Goal: Communication & Community: Answer question/provide support

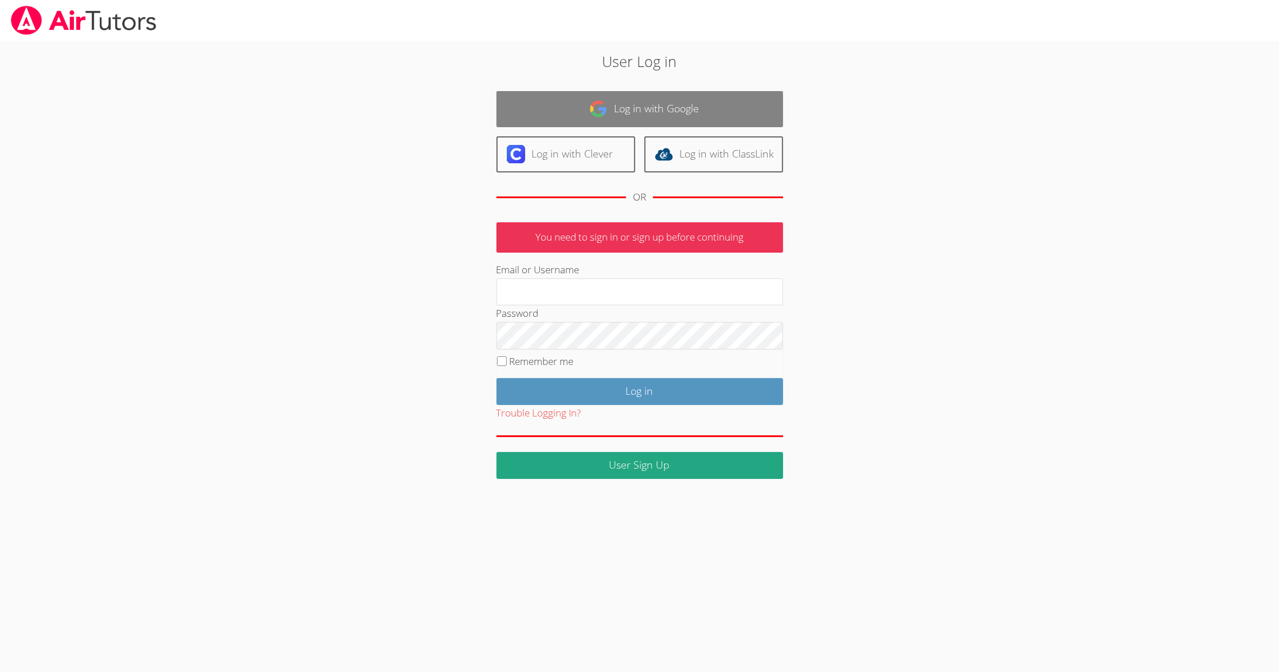
click at [599, 123] on link "Log in with Google" at bounding box center [639, 109] width 287 height 36
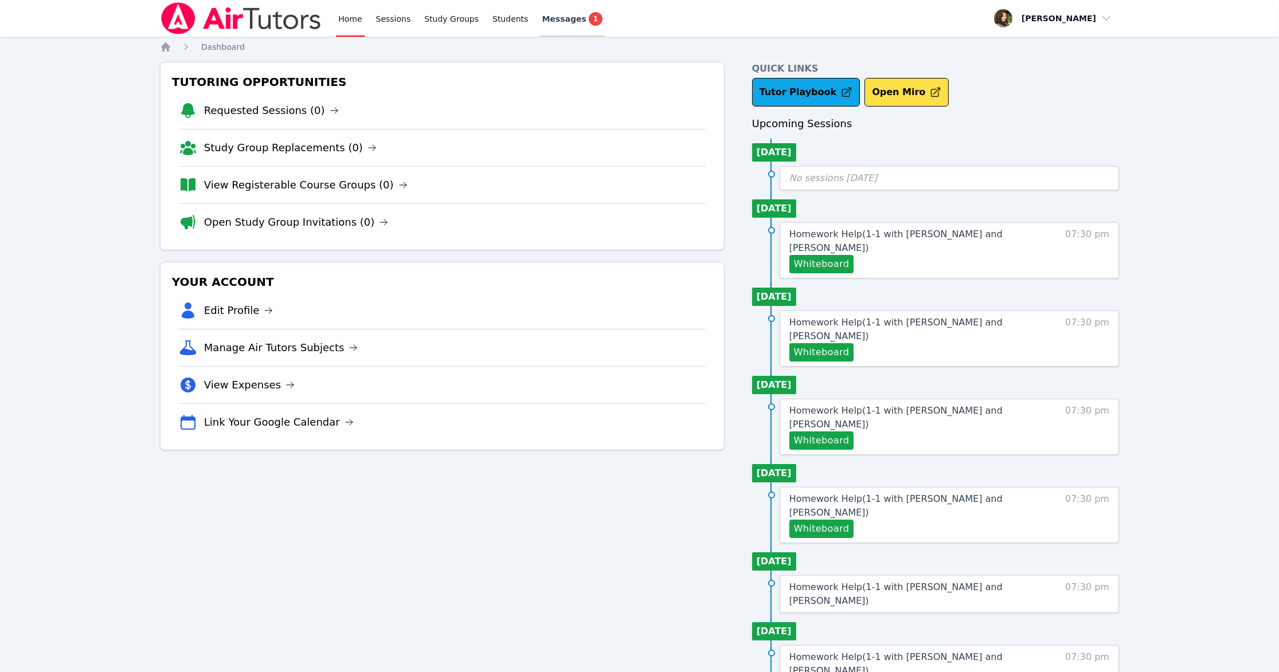
click at [542, 19] on span "Messages" at bounding box center [564, 18] width 44 height 11
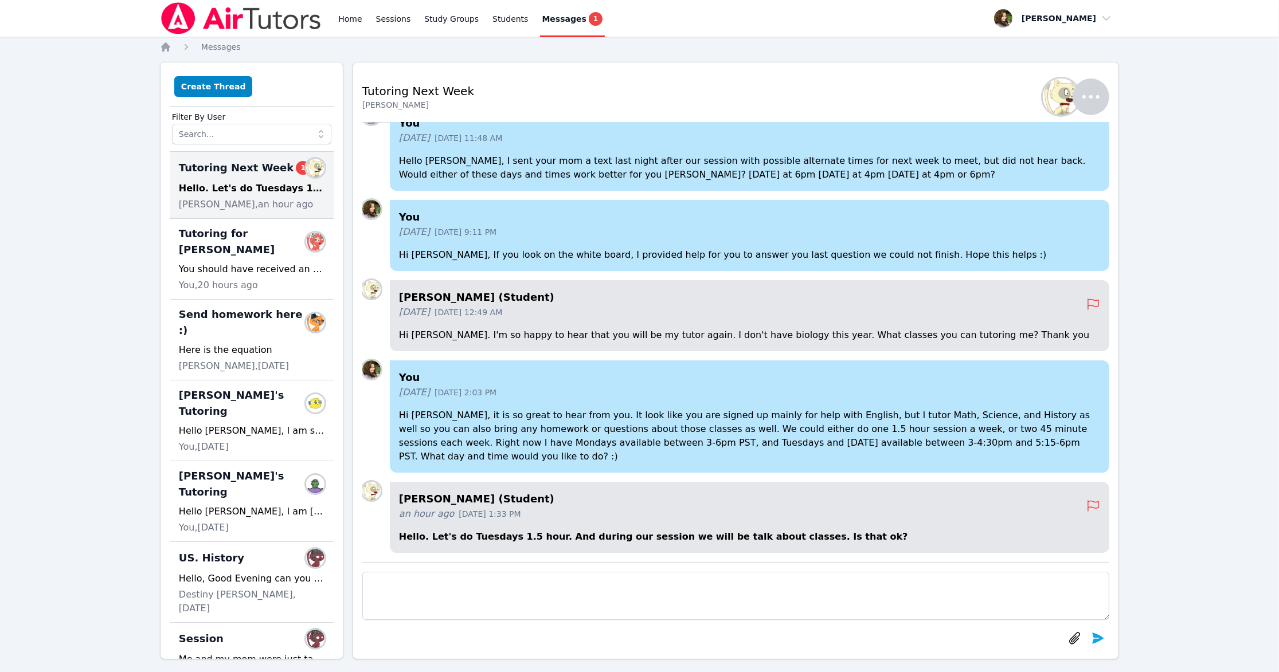
click at [457, 585] on textarea at bounding box center [735, 596] width 747 height 48
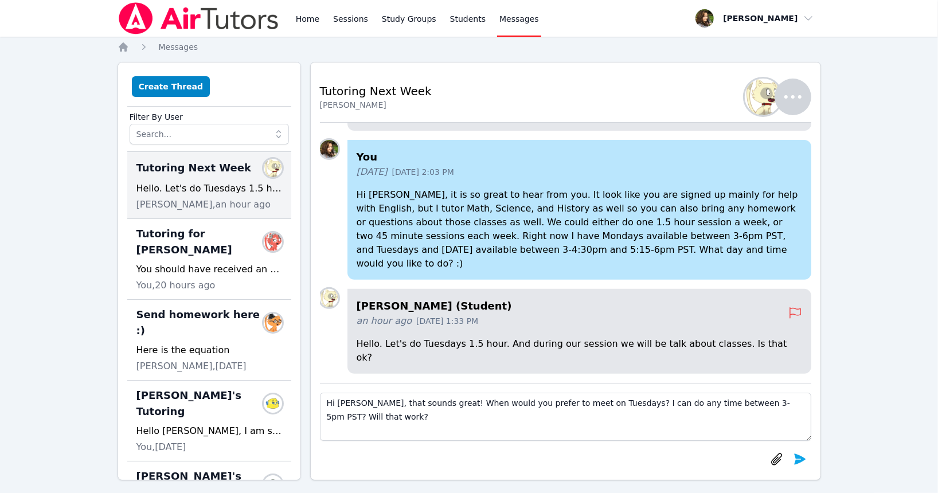
type textarea "Hi [PERSON_NAME], that sounds great! When would you prefer to meet on Tuesdays?…"
click at [804, 457] on icon "submit" at bounding box center [800, 459] width 14 height 14
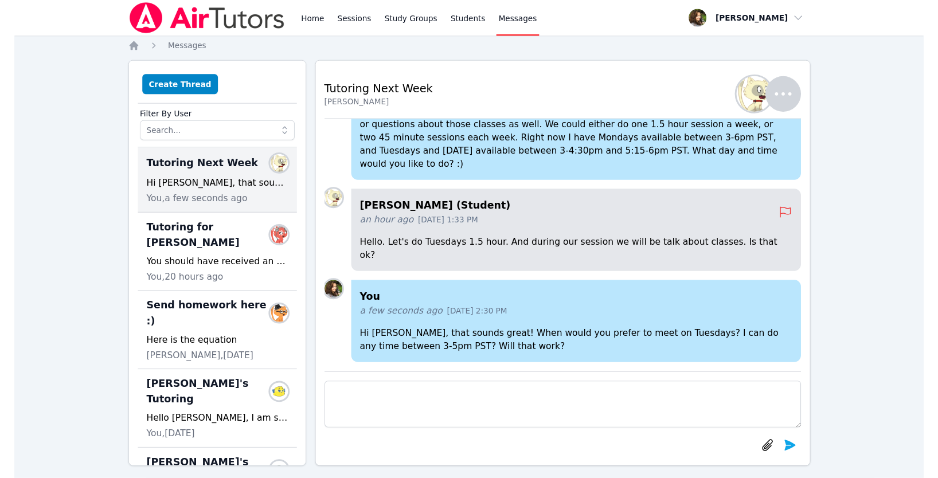
scroll to position [10, 0]
